Goal: Find specific page/section: Find specific page/section

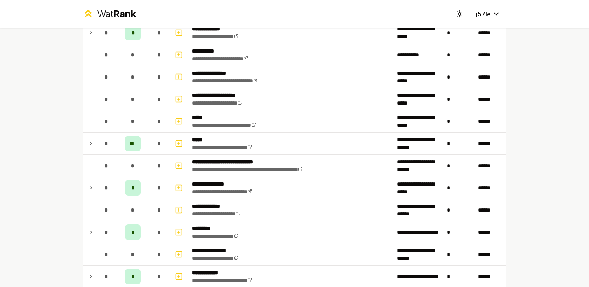
scroll to position [338, 0]
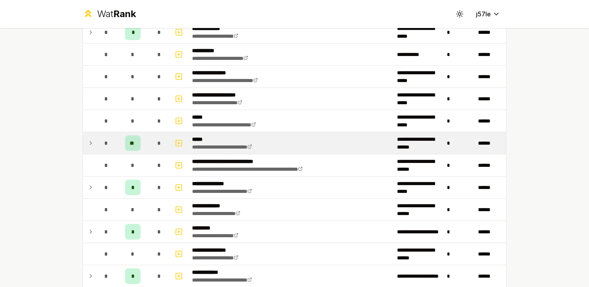
click at [95, 138] on td at bounding box center [89, 143] width 12 height 22
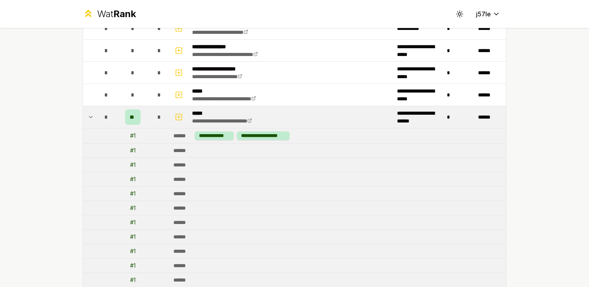
scroll to position [372, 0]
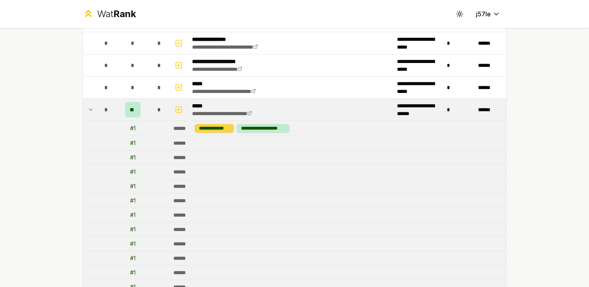
click at [215, 128] on div "**********" at bounding box center [214, 128] width 39 height 9
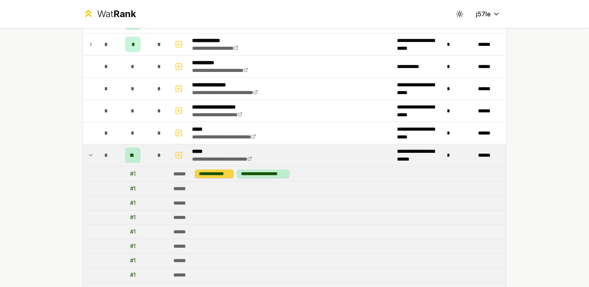
scroll to position [309, 0]
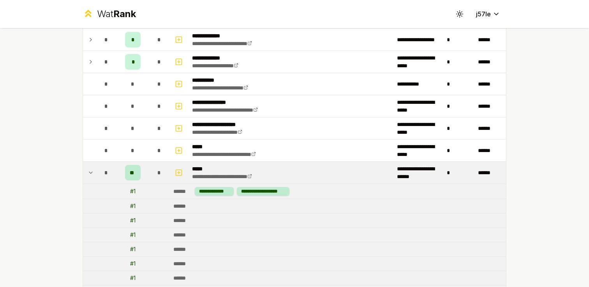
click at [95, 167] on td "*" at bounding box center [106, 173] width 22 height 22
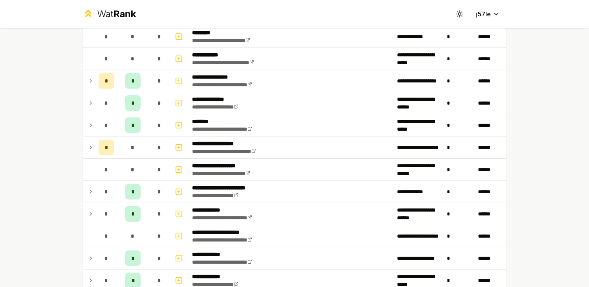
scroll to position [91, 0]
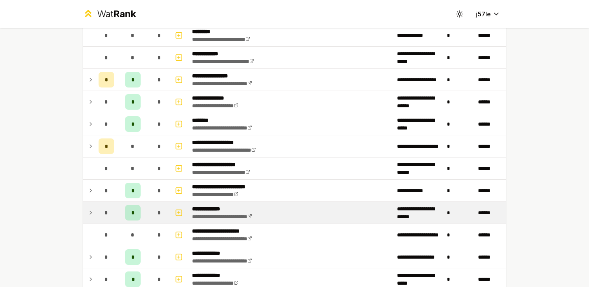
click at [100, 202] on td "*" at bounding box center [106, 213] width 22 height 22
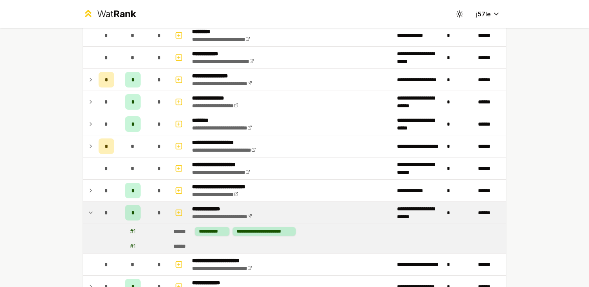
click at [99, 204] on td "*" at bounding box center [106, 213] width 22 height 22
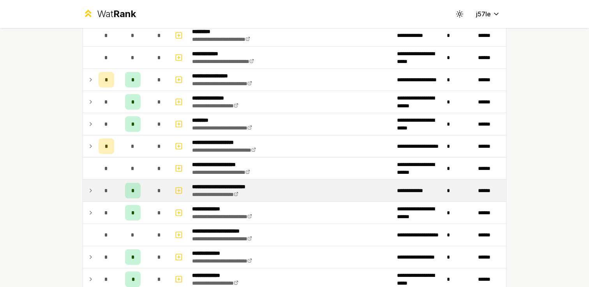
click at [98, 197] on td "*" at bounding box center [106, 191] width 22 height 22
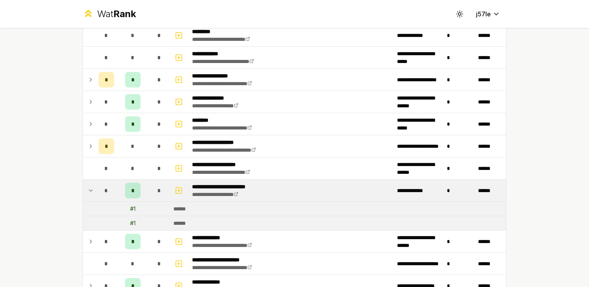
click at [98, 197] on td "*" at bounding box center [106, 191] width 22 height 22
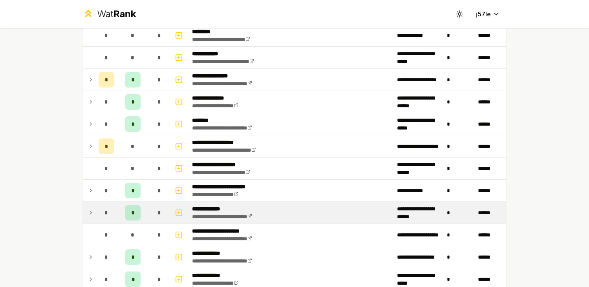
click at [98, 213] on td "*" at bounding box center [106, 213] width 22 height 22
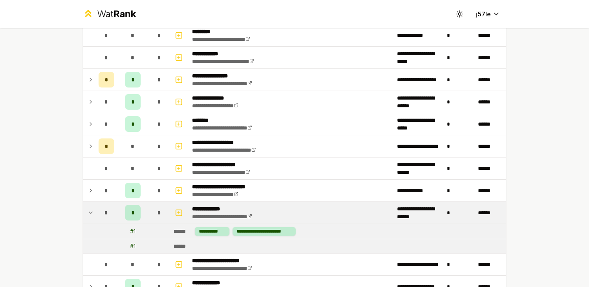
click at [98, 213] on td "*" at bounding box center [106, 213] width 22 height 22
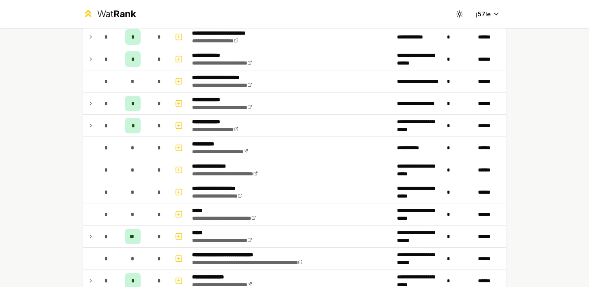
scroll to position [0, 0]
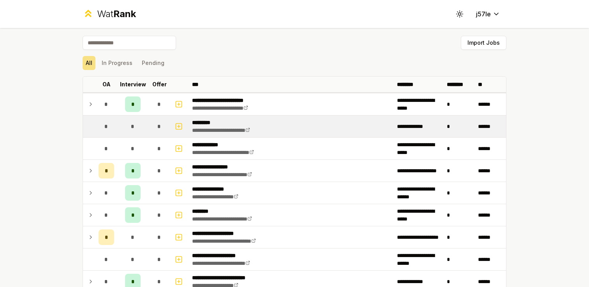
click at [102, 135] on td "*" at bounding box center [106, 127] width 22 height 22
click at [179, 125] on icon "button" at bounding box center [179, 126] width 8 height 9
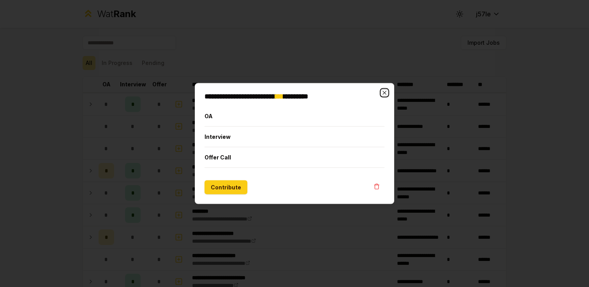
click at [384, 91] on icon "button" at bounding box center [384, 93] width 6 height 6
